Goal: Task Accomplishment & Management: Manage account settings

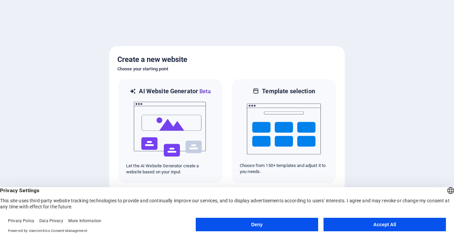
click at [346, 224] on button "Accept All" at bounding box center [384, 223] width 122 height 13
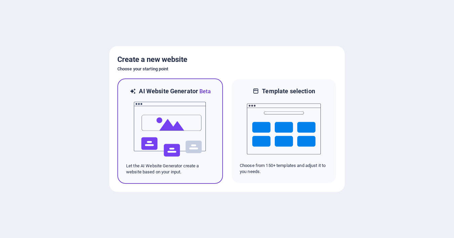
click at [184, 145] on img at bounding box center [170, 128] width 74 height 67
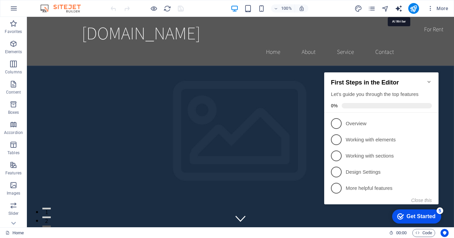
click at [399, 9] on icon "text_generator" at bounding box center [398, 9] width 8 height 8
select select "English"
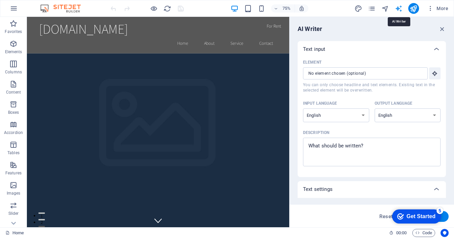
click at [399, 9] on icon "text_generator" at bounding box center [398, 9] width 8 height 8
click at [442, 8] on span "More" at bounding box center [437, 8] width 21 height 7
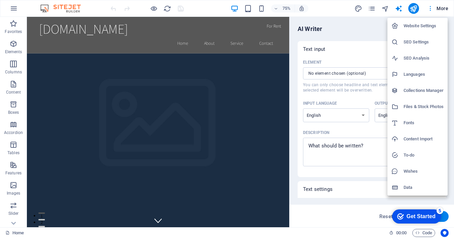
click at [442, 8] on div at bounding box center [227, 119] width 454 height 238
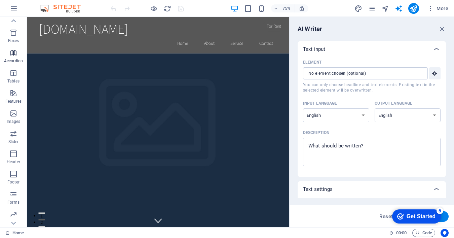
scroll to position [92, 0]
click at [425, 216] on div "Get Started" at bounding box center [420, 216] width 29 height 6
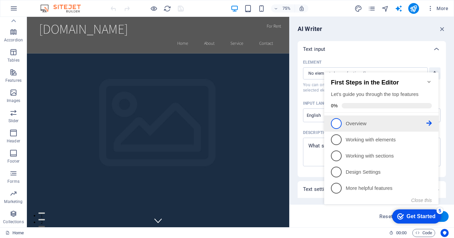
click at [407, 121] on p "Overview - incomplete" at bounding box center [385, 123] width 81 height 7
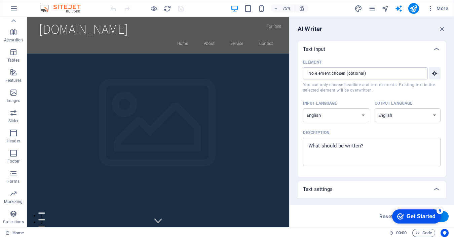
scroll to position [0, 0]
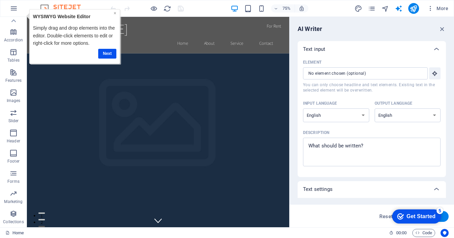
click at [115, 14] on link "×" at bounding box center [115, 12] width 3 height 5
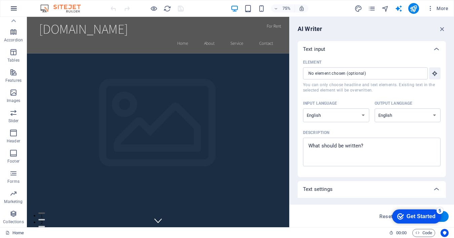
click at [15, 2] on button "button" at bounding box center [14, 8] width 16 height 16
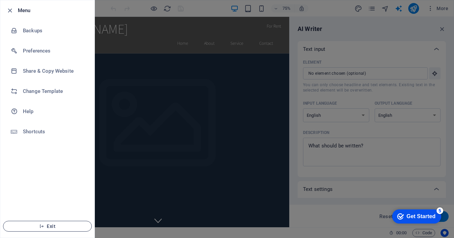
click at [50, 228] on button "Exit" at bounding box center [47, 225] width 89 height 11
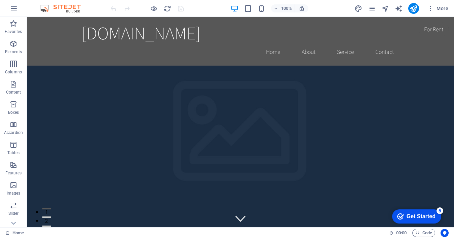
click at [389, 8] on div "More" at bounding box center [402, 8] width 96 height 11
click at [387, 8] on icon "navigator" at bounding box center [385, 9] width 8 height 8
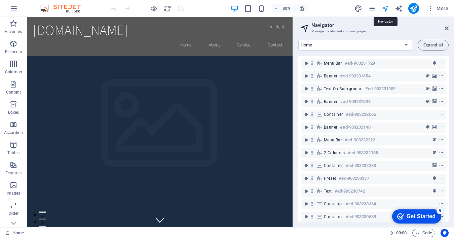
click at [387, 8] on icon "navigator" at bounding box center [385, 9] width 8 height 8
click at [439, 11] on span "More" at bounding box center [437, 8] width 21 height 7
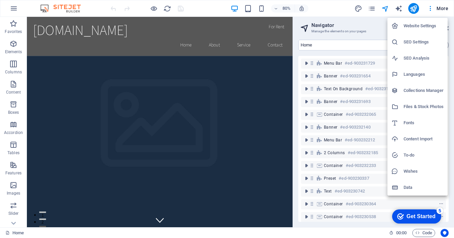
drag, startPoint x: 417, startPoint y: 26, endPoint x: 410, endPoint y: 156, distance: 130.2
click at [410, 157] on ul "Website Settings SEO Settings SEO Analysis Languages Collections Manager Files …" at bounding box center [417, 106] width 60 height 177
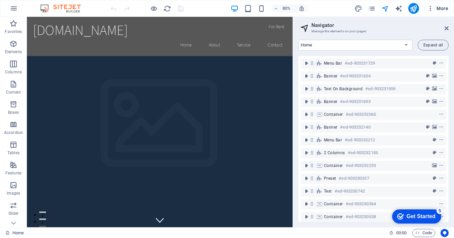
click at [440, 10] on span "More" at bounding box center [437, 8] width 21 height 7
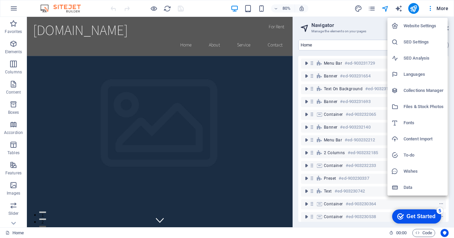
click at [415, 153] on h6 "To-do" at bounding box center [423, 155] width 40 height 8
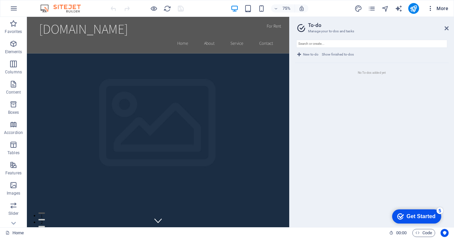
click at [440, 9] on span "More" at bounding box center [437, 8] width 21 height 7
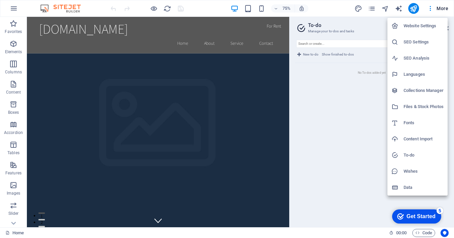
click at [426, 28] on h6 "Website Settings" at bounding box center [423, 26] width 40 height 8
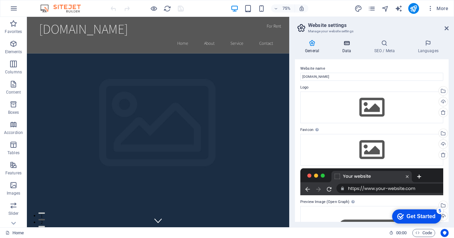
click at [346, 48] on h4 "Data" at bounding box center [348, 47] width 32 height 14
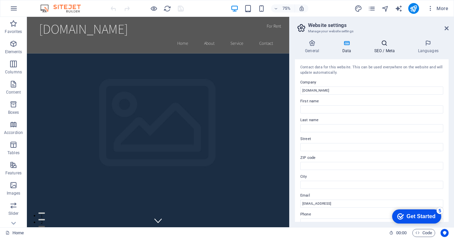
click at [382, 48] on h4 "SEO / Meta" at bounding box center [385, 47] width 44 height 14
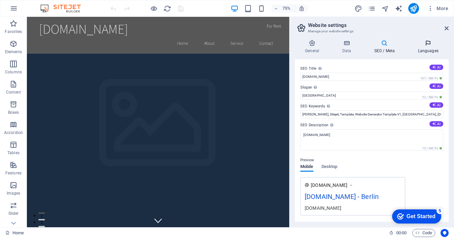
click at [425, 46] on h4 "Languages" at bounding box center [427, 47] width 41 height 14
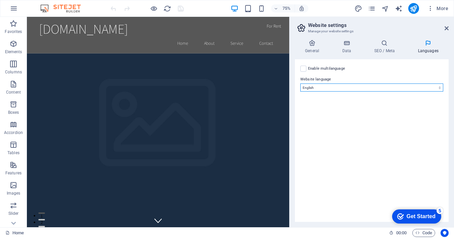
click at [368, 86] on select "Abkhazian Afar Afrikaans Akan Albanian Amharic Arabic Aragonese Armenian Assame…" at bounding box center [371, 87] width 143 height 8
click at [357, 87] on select "Abkhazian Afar Afrikaans Akan Albanian Amharic Arabic Aragonese Armenian Assame…" at bounding box center [371, 87] width 143 height 8
select select "30"
click at [300, 83] on select "Abkhazian Afar Afrikaans Akan Albanian Amharic Arabic Aragonese Armenian Assame…" at bounding box center [371, 87] width 143 height 8
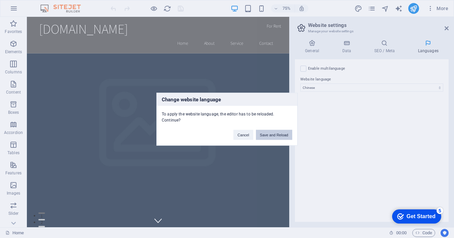
click at [264, 135] on button "Save and Reload" at bounding box center [274, 134] width 36 height 10
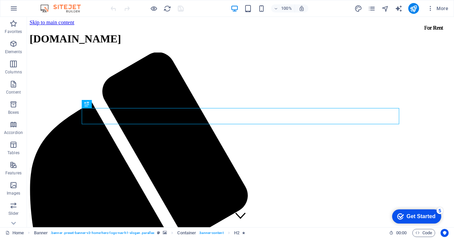
click at [415, 217] on div "Get Started" at bounding box center [420, 216] width 29 height 6
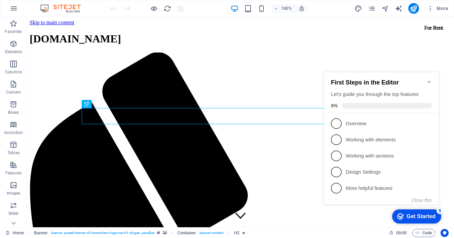
click at [415, 217] on div "Get Started" at bounding box center [420, 216] width 29 height 6
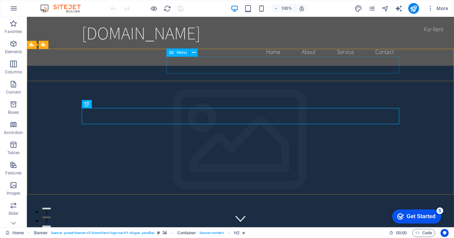
click at [185, 54] on span "Menu" at bounding box center [181, 52] width 10 height 4
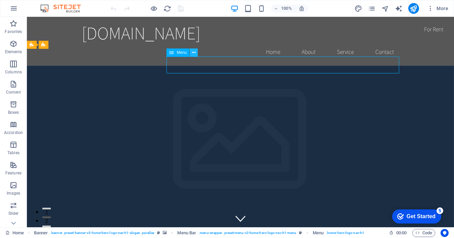
click at [193, 52] on icon at bounding box center [194, 52] width 4 height 7
click at [168, 51] on div "Menu" at bounding box center [177, 52] width 23 height 8
click at [178, 53] on span "Menu" at bounding box center [181, 52] width 10 height 4
click at [181, 53] on span "Menu" at bounding box center [181, 52] width 10 height 4
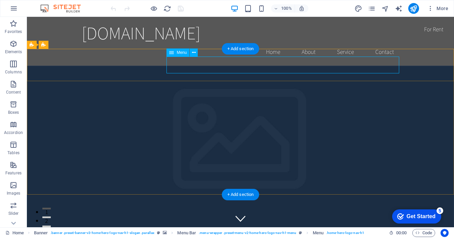
click at [193, 52] on icon at bounding box center [194, 52] width 4 height 7
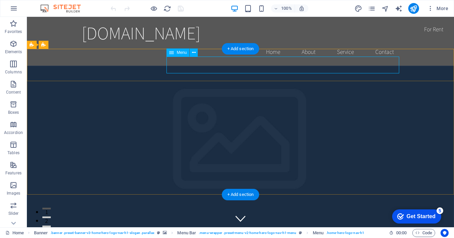
click at [191, 53] on button at bounding box center [193, 52] width 8 height 8
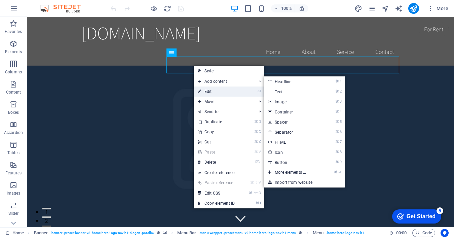
click at [203, 92] on link "⏎ Edit" at bounding box center [216, 91] width 45 height 10
select select
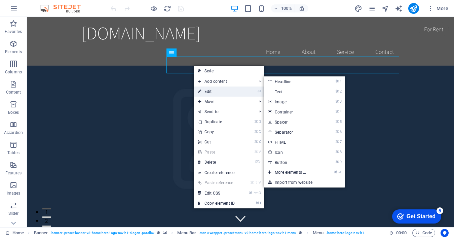
select select
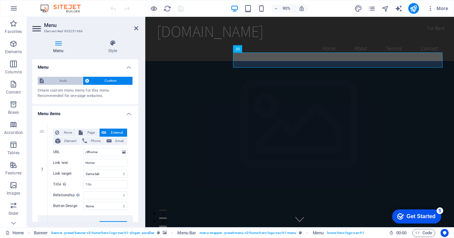
click at [75, 82] on span "Auto" at bounding box center [63, 81] width 35 height 8
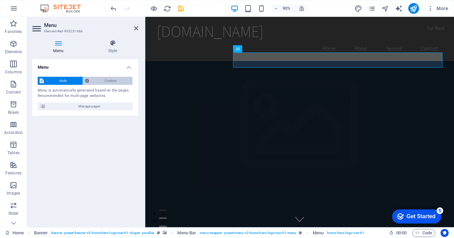
click at [102, 80] on span "Custom" at bounding box center [111, 81] width 40 height 8
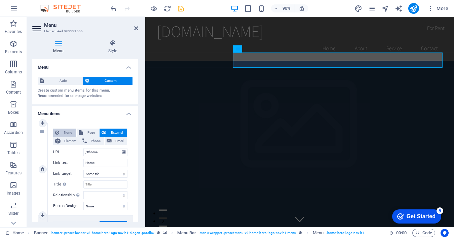
click at [67, 131] on span "None" at bounding box center [67, 132] width 13 height 8
select select
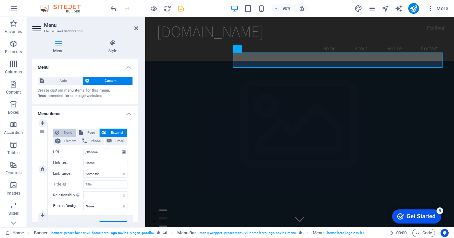
select select
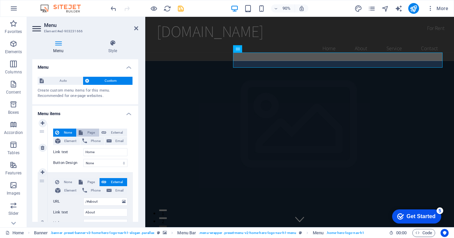
click at [81, 130] on icon at bounding box center [81, 132] width 4 height 8
select select
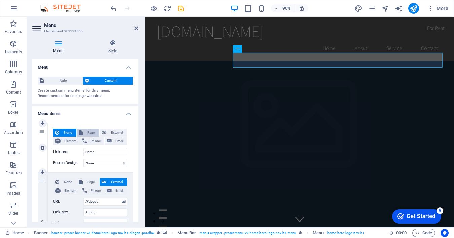
select select
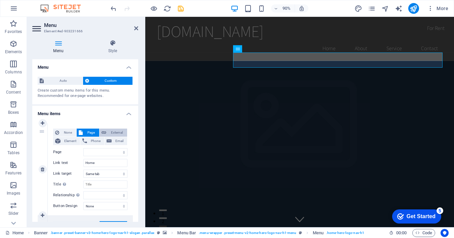
click at [99, 132] on button "External" at bounding box center [113, 132] width 28 height 8
select select "blank"
select select
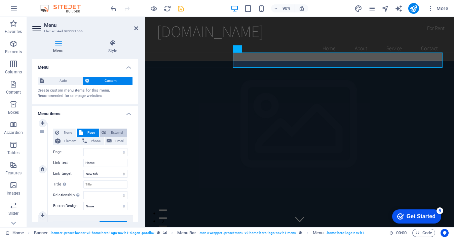
select select
click at [38, 28] on icon at bounding box center [37, 28] width 10 height 11
click at [136, 29] on icon at bounding box center [136, 28] width 4 height 5
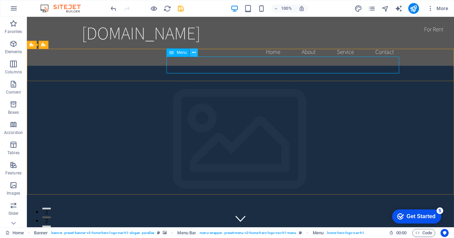
click at [195, 52] on icon at bounding box center [194, 52] width 4 height 7
click at [187, 54] on div "Menu" at bounding box center [177, 52] width 23 height 8
click at [174, 52] on div "Menu" at bounding box center [177, 52] width 23 height 8
click at [172, 52] on icon at bounding box center [171, 52] width 5 height 8
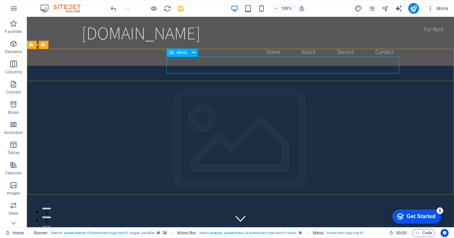
click at [172, 52] on icon at bounding box center [171, 52] width 5 height 8
select select
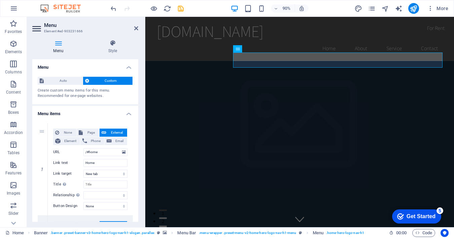
click at [88, 79] on icon at bounding box center [87, 81] width 4 height 8
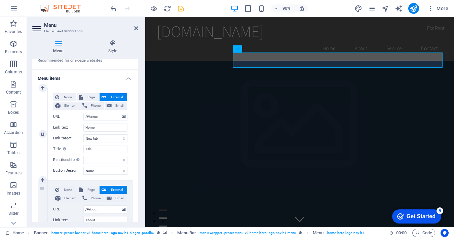
click at [40, 97] on div "1" at bounding box center [43, 134] width 10 height 92
click at [71, 99] on span "None" at bounding box center [67, 97] width 13 height 8
select select
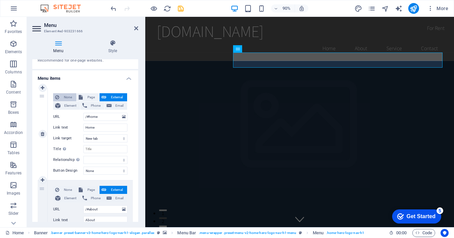
select select
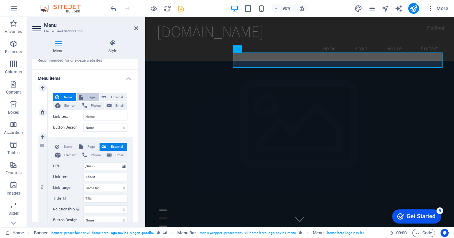
click at [85, 97] on span "Page" at bounding box center [91, 97] width 12 height 8
select select
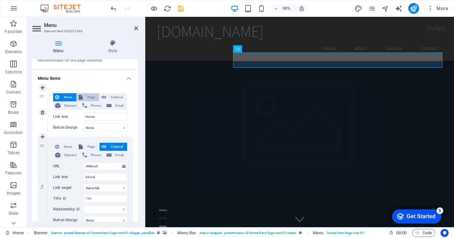
select select
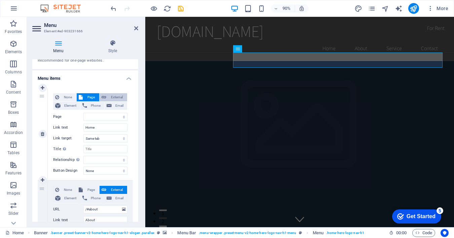
click at [101, 98] on icon at bounding box center [103, 97] width 5 height 8
select select "blank"
select select
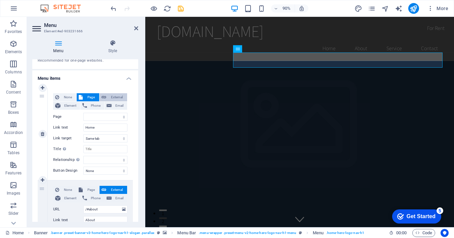
select select
click at [117, 98] on span "External" at bounding box center [116, 97] width 17 height 8
click at [117, 101] on div "None Page External Element Phone Email" at bounding box center [90, 101] width 74 height 17
click at [126, 80] on h4 "Menu items" at bounding box center [85, 76] width 106 height 12
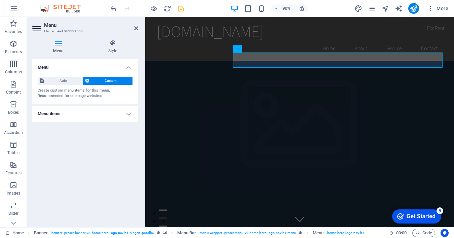
scroll to position [0, 0]
click at [121, 114] on h4 "Menu items" at bounding box center [85, 113] width 106 height 16
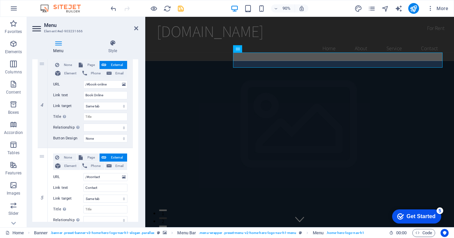
scroll to position [382, 0]
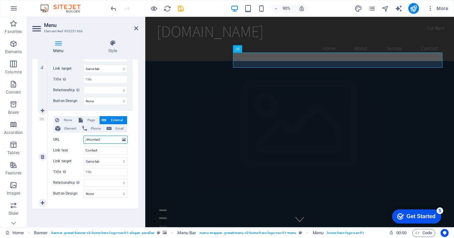
click at [103, 139] on input "/#contact" at bounding box center [105, 139] width 44 height 8
type input "/#conta"
select select
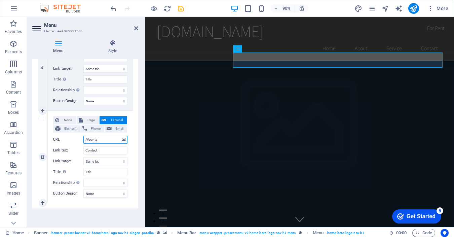
select select
type input "/#c"
select select
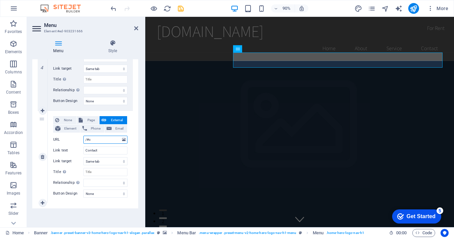
select select
type input "/#联系"
select select
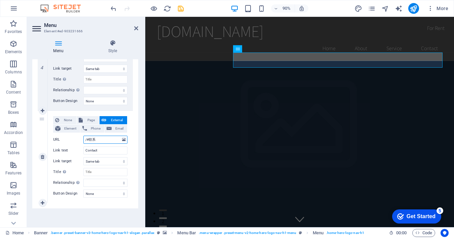
select select
type input "/#联系"
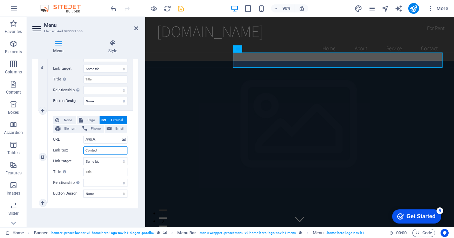
click at [106, 149] on input "Contact" at bounding box center [105, 150] width 44 height 8
type input "C"
type input "联系"
select select
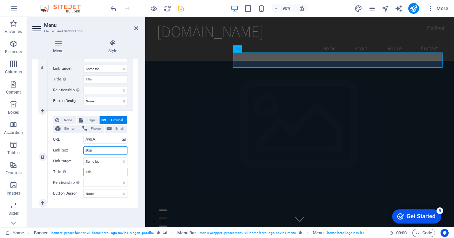
select select
type input "联系"
click at [101, 174] on input "Title Additional link description, should not be the same as the link text. The…" at bounding box center [105, 172] width 44 height 8
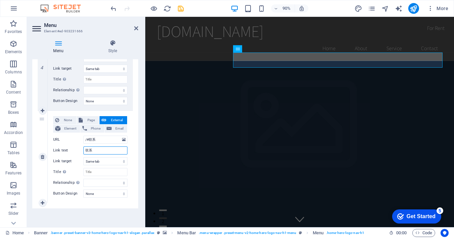
click at [95, 151] on input "联系" at bounding box center [105, 150] width 44 height 8
click at [98, 140] on input "/#联系" at bounding box center [105, 139] width 44 height 8
select select
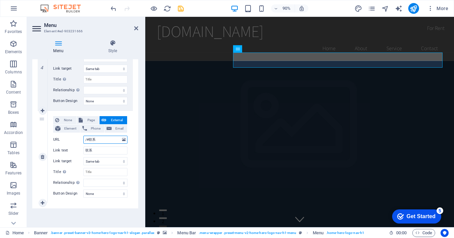
select select
type input "Contact"
select select
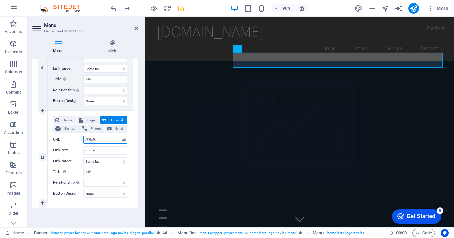
select select
type input "/#c"
select select
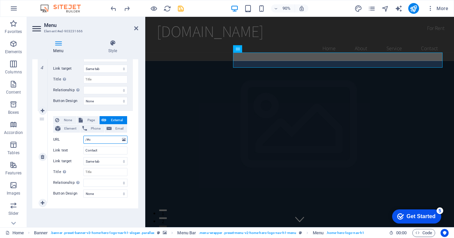
select select
type input "/#conta"
select select
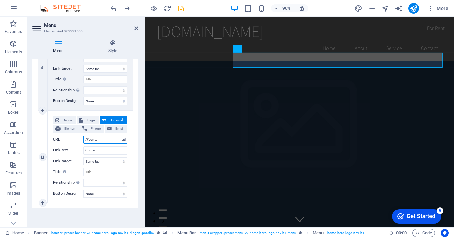
select select
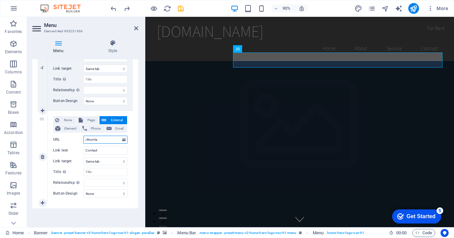
type input "/#contact"
select select
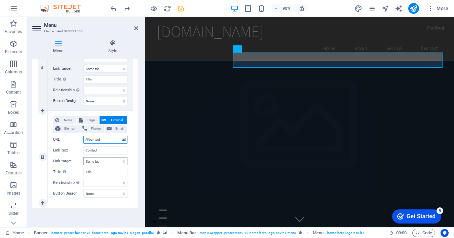
select select
click at [103, 151] on input "Contact" at bounding box center [105, 150] width 44 height 8
type input "C"
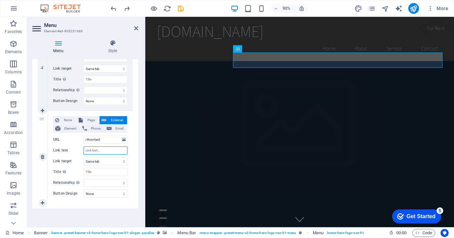
select select
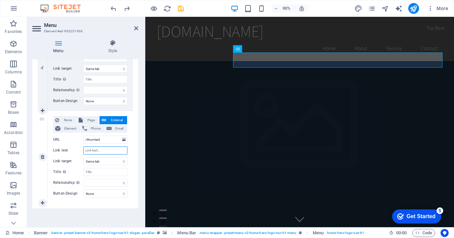
select select
type input "lian"
select select
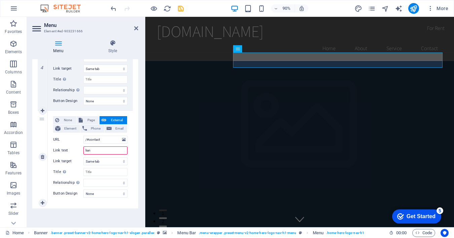
select select
type input "[PERSON_NAME]"
select select
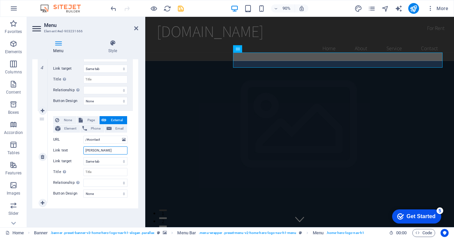
select select
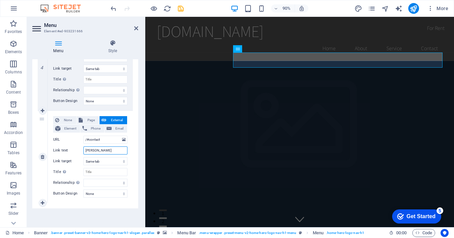
type input "联系"
select select
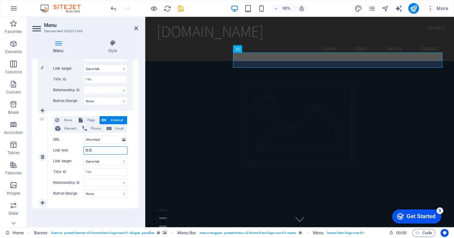
select select
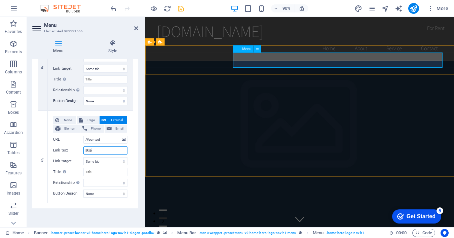
type input "联系"
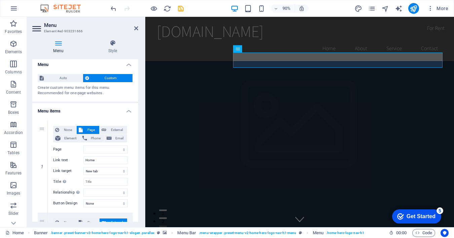
scroll to position [0, 0]
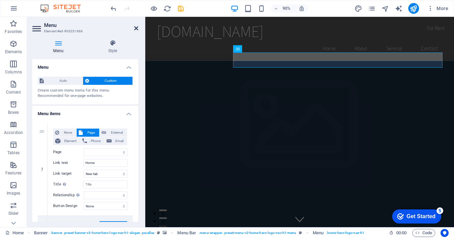
click at [135, 26] on icon at bounding box center [136, 28] width 4 height 5
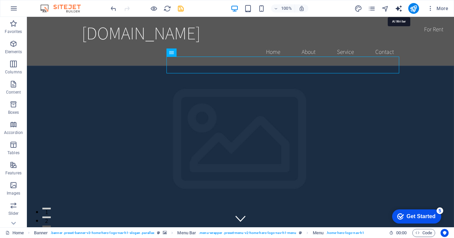
click at [399, 9] on icon "text_generator" at bounding box center [398, 9] width 8 height 8
select select "English"
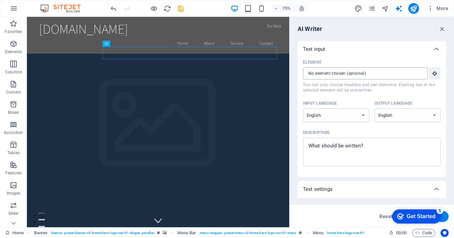
click at [344, 72] on input "Element ​ You can only choose headline and text elements. Existing text in the …" at bounding box center [363, 73] width 120 height 12
click at [351, 114] on select "Albanian Arabic Armenian Awadhi Azerbaijani Bashkir Basque Belarusian Bengali B…" at bounding box center [336, 115] width 66 height 14
click at [369, 143] on textarea "Description x ​" at bounding box center [371, 152] width 131 height 22
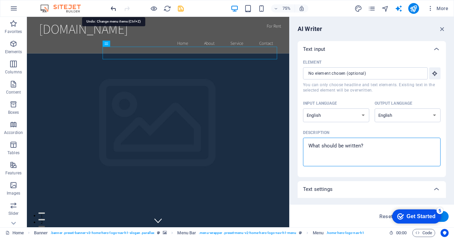
type textarea "x"
click at [113, 9] on icon "undo" at bounding box center [114, 9] width 8 height 8
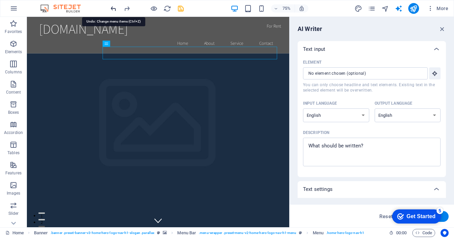
click at [113, 9] on icon "undo" at bounding box center [114, 9] width 8 height 8
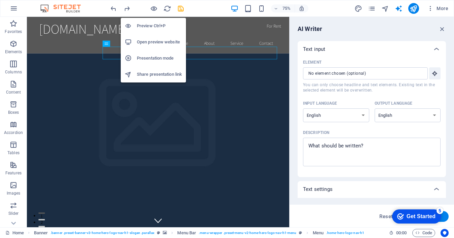
click at [154, 24] on h6 "Preview Ctrl+P" at bounding box center [159, 26] width 45 height 8
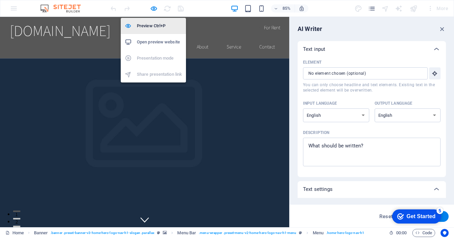
click at [154, 27] on h6 "Preview Ctrl+P" at bounding box center [159, 26] width 45 height 8
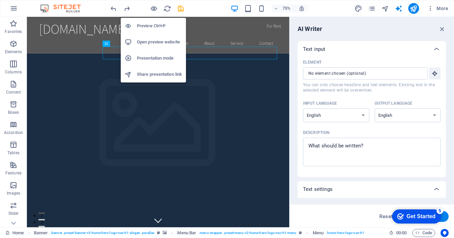
click at [155, 43] on h6 "Open preview website" at bounding box center [159, 42] width 45 height 8
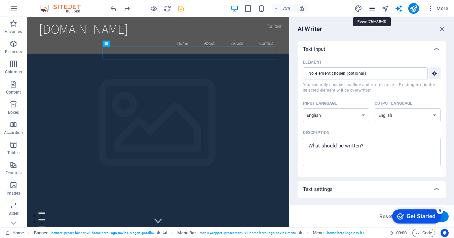
click at [375, 10] on icon "pages" at bounding box center [372, 9] width 8 height 8
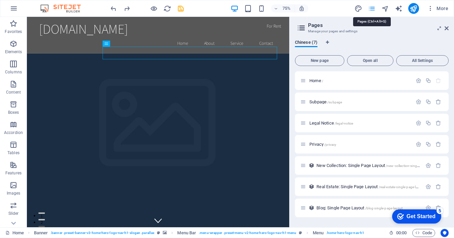
click at [374, 10] on icon "pages" at bounding box center [372, 9] width 8 height 8
click at [356, 10] on icon "design" at bounding box center [358, 9] width 8 height 8
select select "rem"
select select "200"
select select "px"
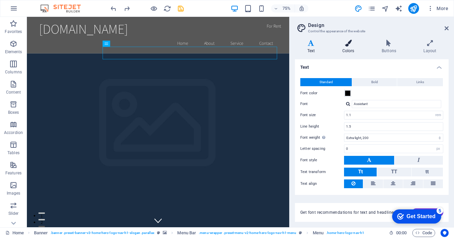
click at [350, 46] on icon at bounding box center [348, 43] width 37 height 7
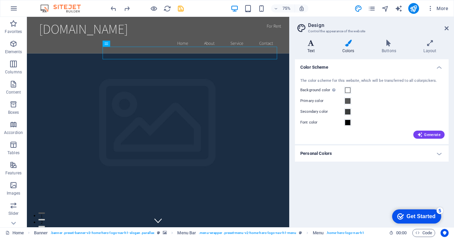
click at [317, 42] on icon at bounding box center [311, 43] width 32 height 7
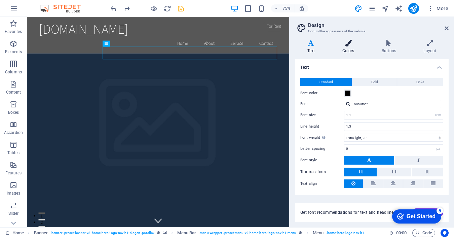
click at [349, 46] on h4 "Colors" at bounding box center [349, 47] width 39 height 14
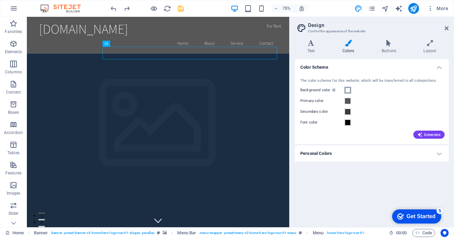
click at [348, 90] on span at bounding box center [347, 89] width 5 height 5
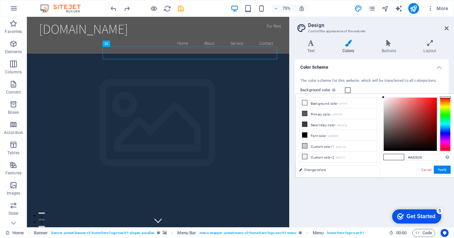
click at [427, 104] on div at bounding box center [409, 123] width 53 height 53
type input "#a00606"
drag, startPoint x: 433, startPoint y: 105, endPoint x: 434, endPoint y: 117, distance: 12.1
click at [434, 117] on div at bounding box center [409, 123] width 53 height 53
click at [443, 168] on button "Apply" at bounding box center [441, 169] width 17 height 8
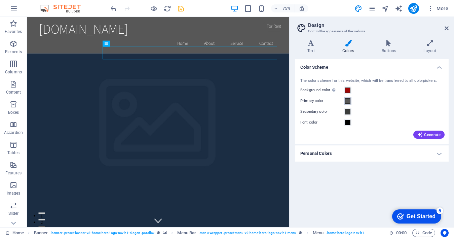
click at [348, 100] on span at bounding box center [347, 100] width 5 height 5
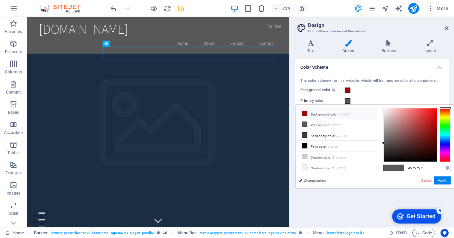
click at [318, 114] on li "Background color #a00606" at bounding box center [337, 113] width 77 height 11
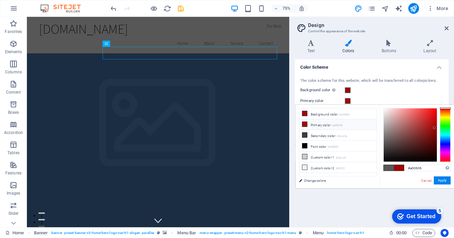
click at [305, 125] on icon at bounding box center [304, 124] width 5 height 5
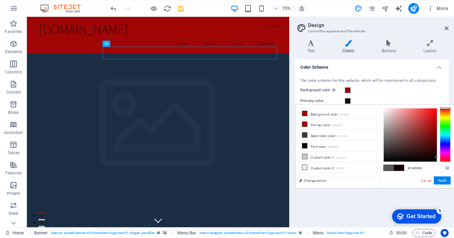
type input "#120000"
drag, startPoint x: 434, startPoint y: 129, endPoint x: 437, endPoint y: 157, distance: 28.7
click at [436, 157] on div at bounding box center [409, 134] width 53 height 53
click at [445, 181] on button "Apply" at bounding box center [441, 180] width 17 height 8
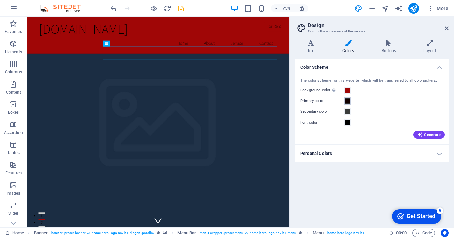
click at [347, 101] on span at bounding box center [347, 100] width 5 height 5
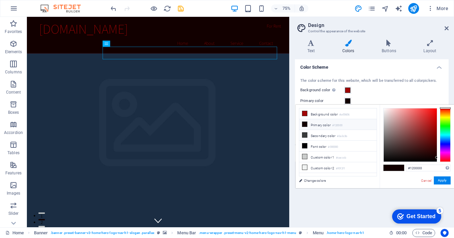
click at [325, 126] on li "Primary color #120000" at bounding box center [337, 124] width 77 height 11
click at [374, 88] on div "Background color Only visible if it is not covered by other backgrounds." at bounding box center [371, 90] width 143 height 8
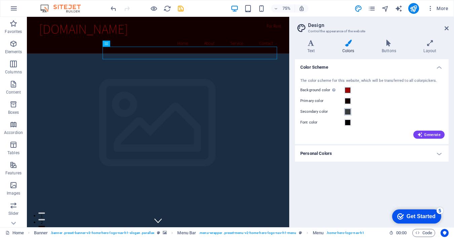
click at [348, 111] on span at bounding box center [347, 111] width 5 height 5
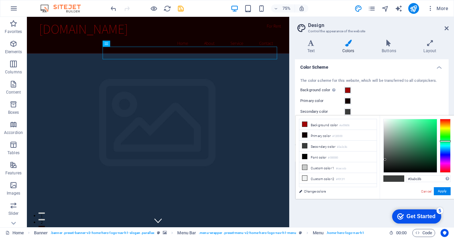
type input "#272828"
click at [385, 163] on div at bounding box center [409, 145] width 53 height 53
click at [438, 190] on button "Apply" at bounding box center [441, 191] width 17 height 8
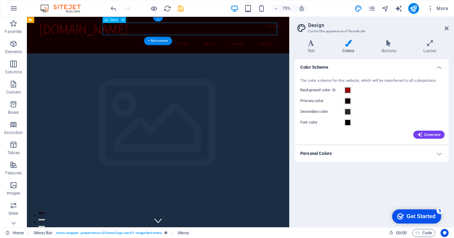
drag, startPoint x: 232, startPoint y: 34, endPoint x: 245, endPoint y: 34, distance: 13.4
click at [245, 43] on nav "Home About Service Contact" at bounding box center [201, 51] width 317 height 17
click at [286, 43] on nav "Home About Service Contact" at bounding box center [201, 51] width 317 height 17
click at [271, 43] on nav "Home About Service Contact" at bounding box center [201, 51] width 317 height 17
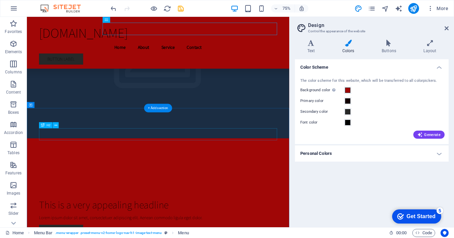
scroll to position [2514, 0]
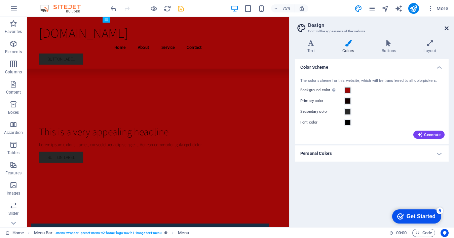
click at [444, 27] on icon at bounding box center [446, 28] width 4 height 5
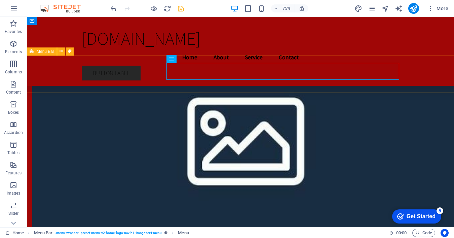
scroll to position [2321, 0]
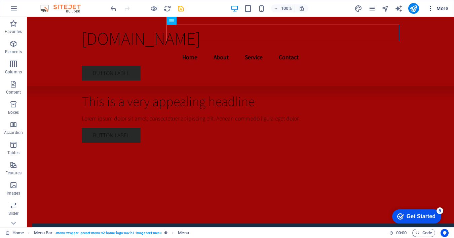
click at [432, 8] on icon "button" at bounding box center [430, 8] width 7 height 7
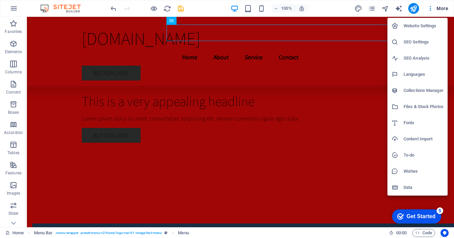
click at [431, 7] on div at bounding box center [227, 119] width 454 height 238
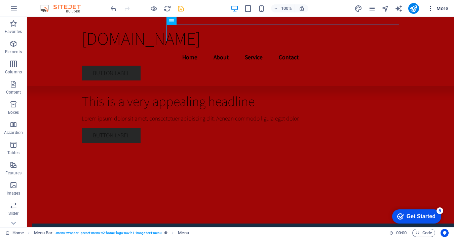
click at [445, 8] on span "More" at bounding box center [437, 8] width 21 height 7
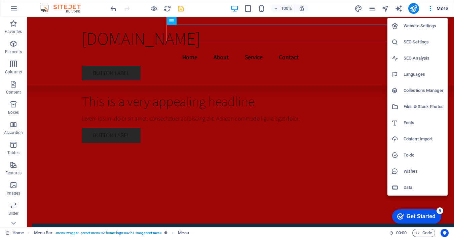
click at [16, 9] on div at bounding box center [227, 119] width 454 height 238
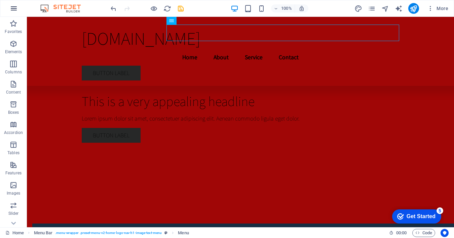
click at [18, 10] on button "button" at bounding box center [14, 8] width 16 height 16
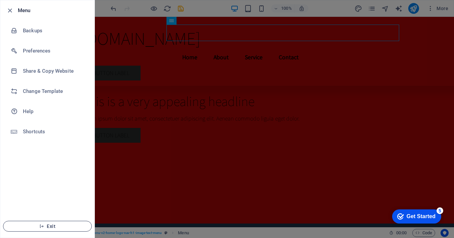
click at [55, 224] on span "Exit" at bounding box center [47, 225] width 77 height 5
